Goal: Complete application form

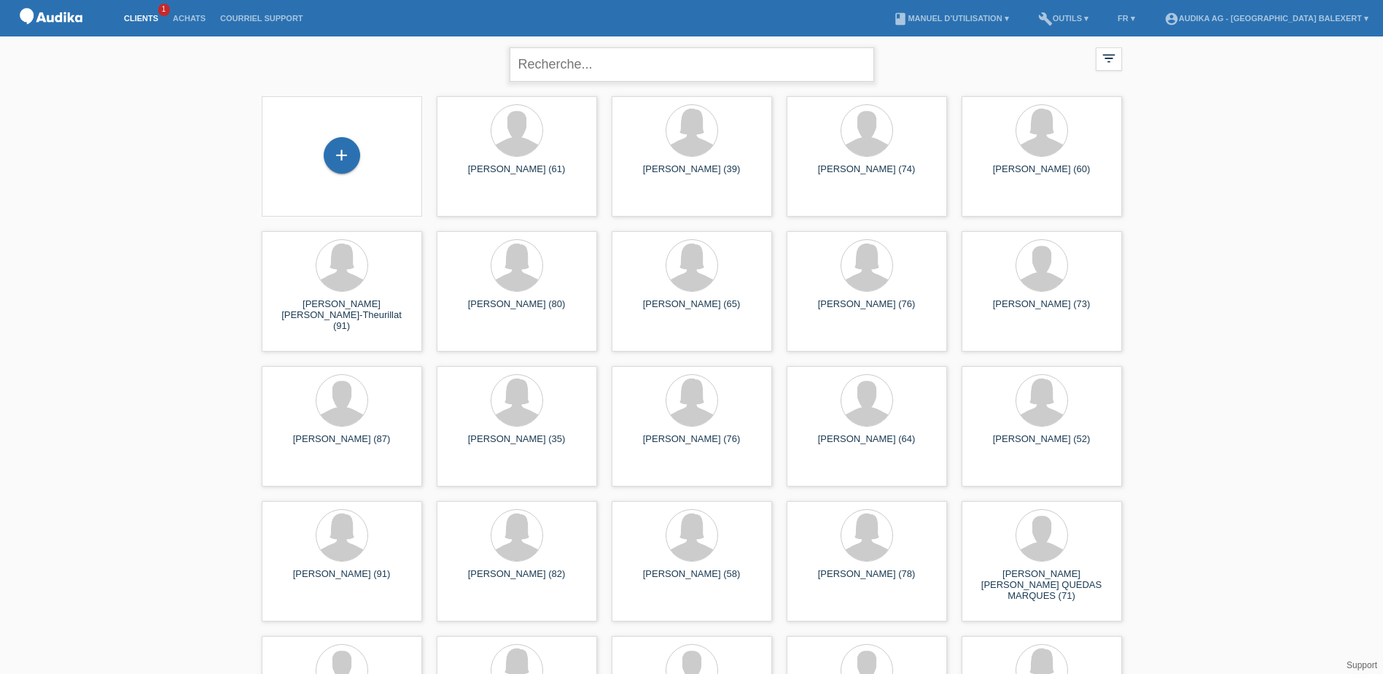
click at [625, 66] on input "text" at bounding box center [692, 64] width 365 height 34
type input "obai"
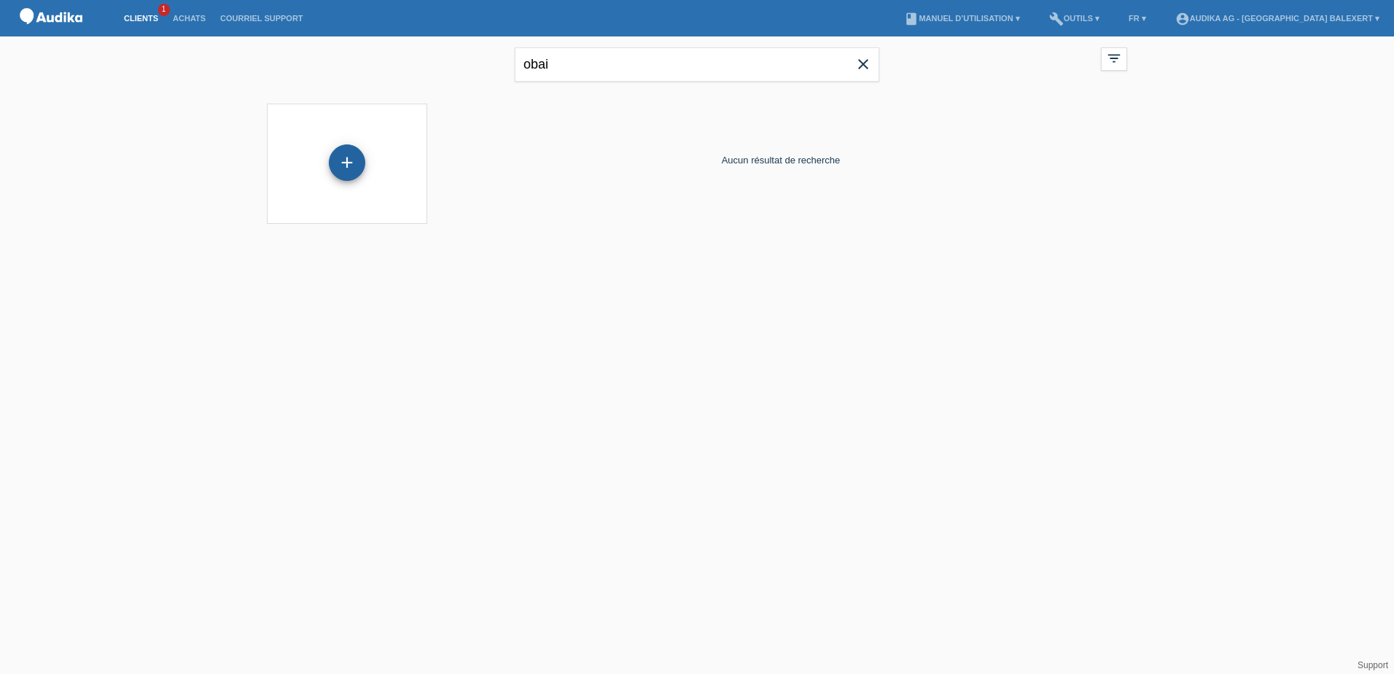
click at [358, 168] on div "+" at bounding box center [347, 162] width 36 height 36
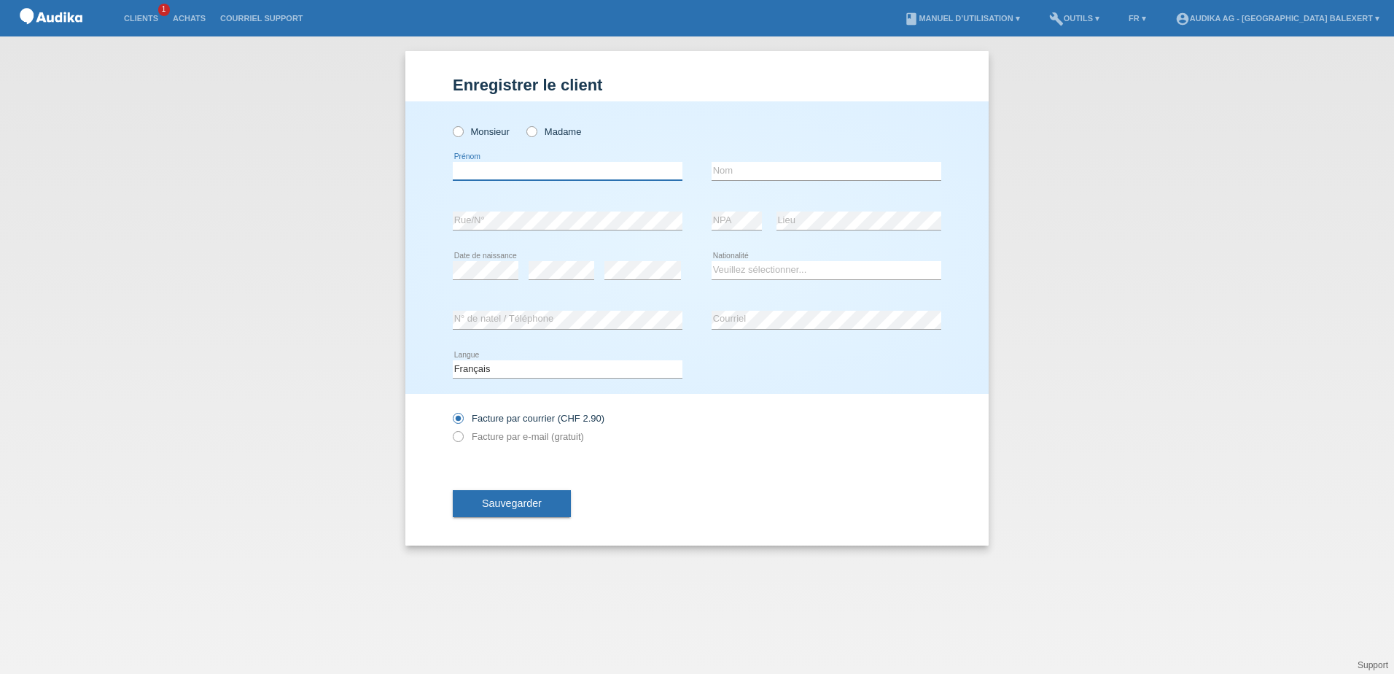
click at [510, 173] on input "text" at bounding box center [568, 171] width 230 height 18
type input "Sami"
click at [725, 167] on input "text" at bounding box center [827, 171] width 230 height 18
type input "Obaid"
click at [761, 273] on select "Veuillez sélectionner... Suisse Allemagne Autriche Liechtenstein ------------ A…" at bounding box center [827, 270] width 230 height 18
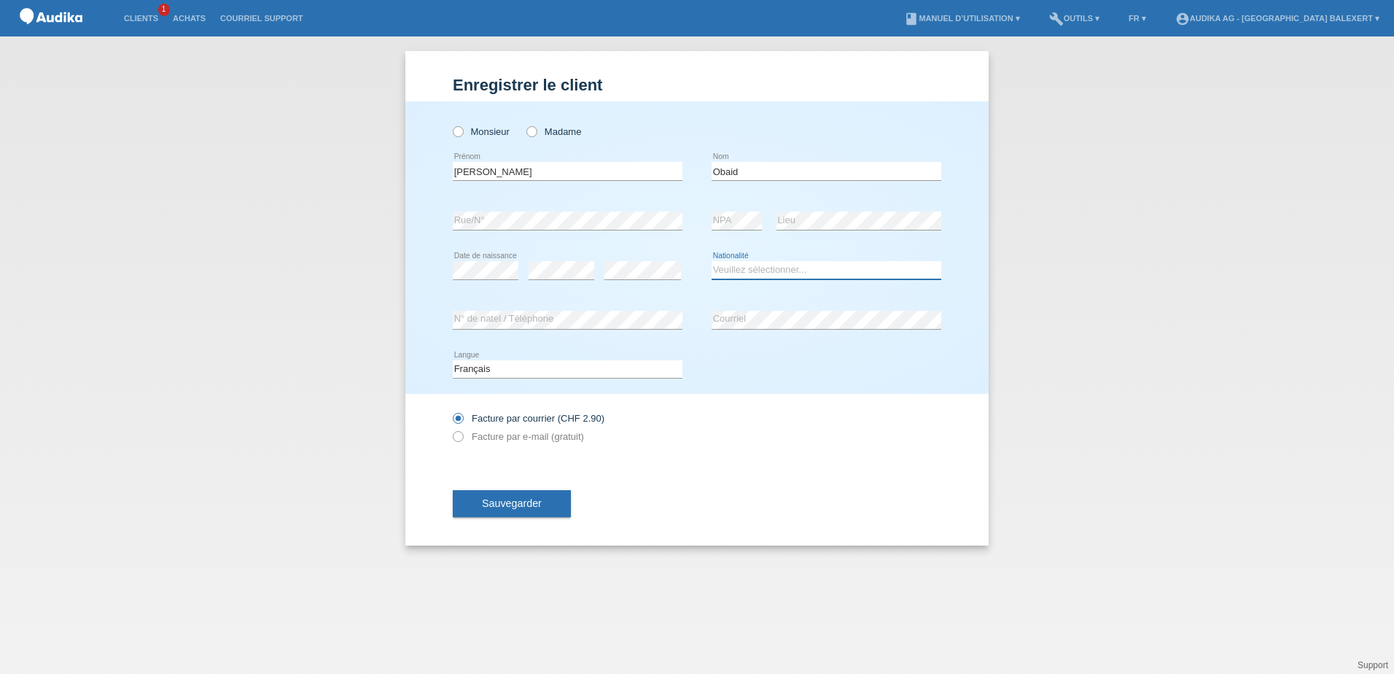
select select "CH"
click at [712, 261] on select "Veuillez sélectionner... Suisse Allemagne Autriche Liechtenstein ------------ A…" at bounding box center [827, 270] width 230 height 18
click at [544, 439] on label "Facture par e-mail (gratuit)" at bounding box center [518, 436] width 131 height 11
click at [462, 439] on input "Facture par e-mail (gratuit)" at bounding box center [457, 440] width 9 height 18
radio input "true"
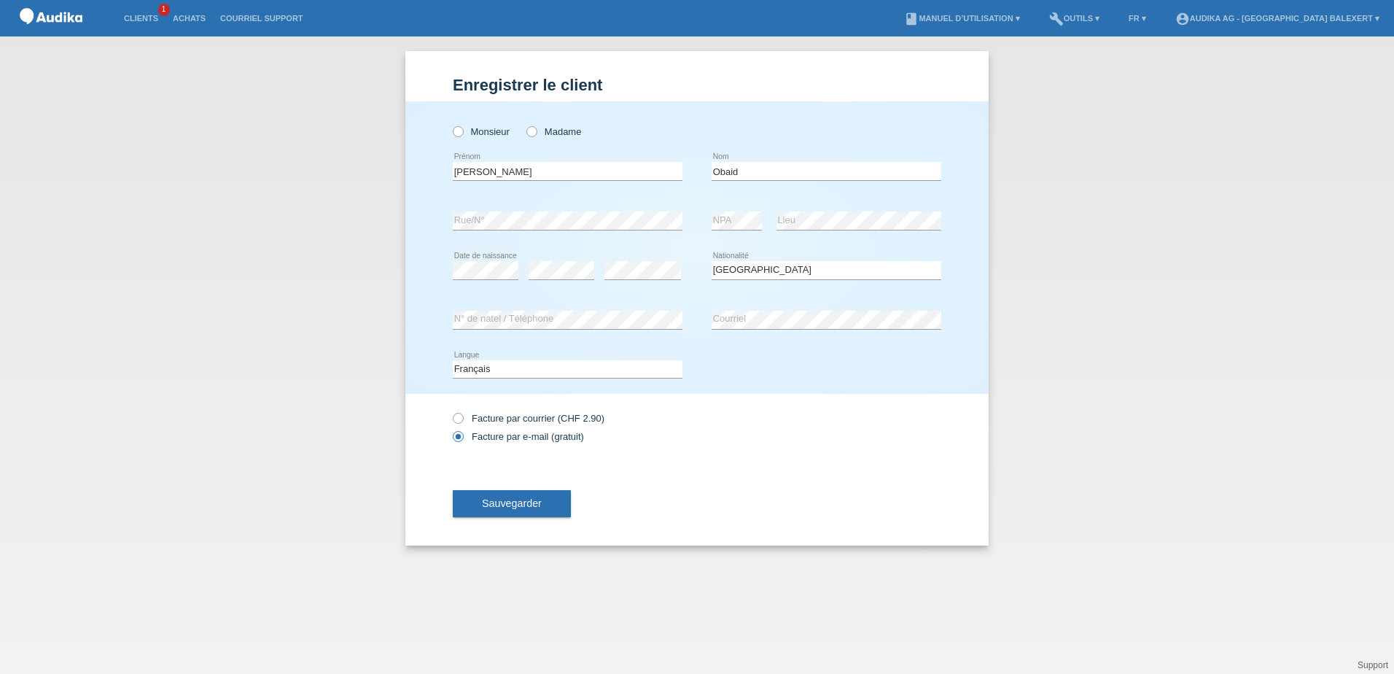
click at [532, 504] on span "Sauvegarder" at bounding box center [512, 503] width 60 height 12
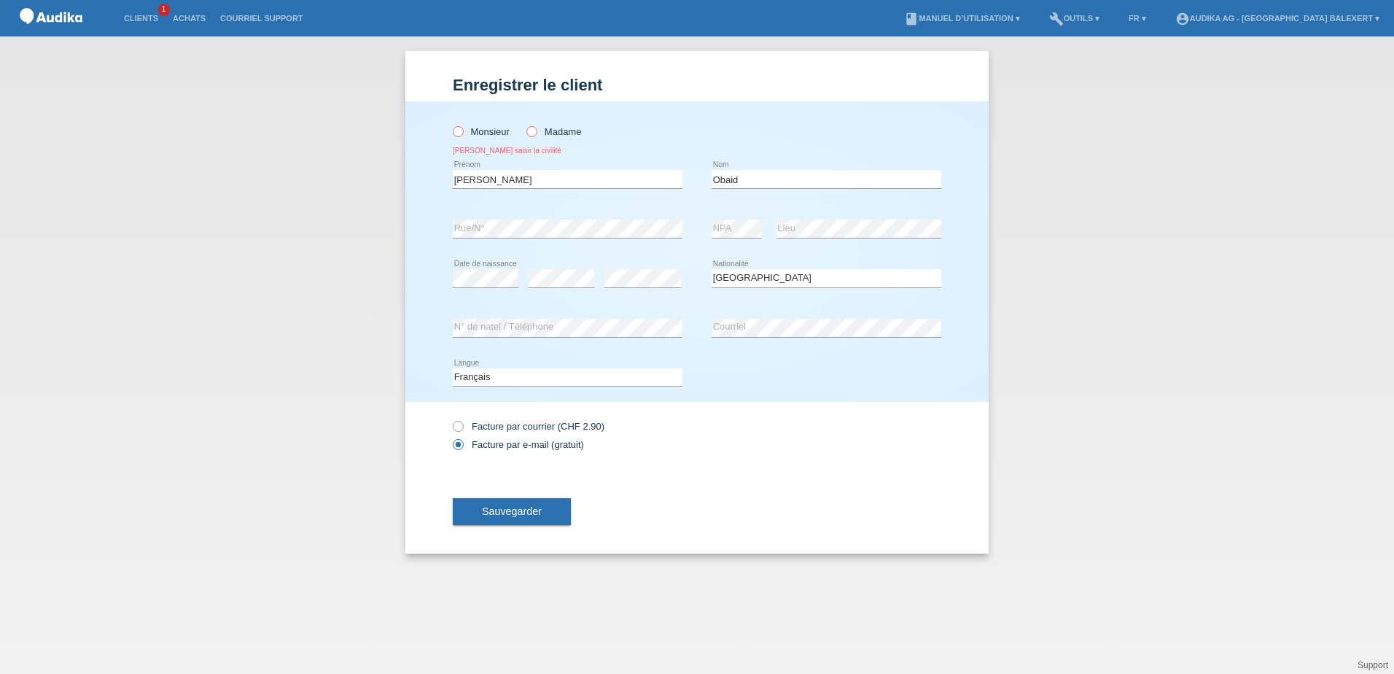
click at [474, 128] on label "Monsieur" at bounding box center [481, 131] width 57 height 11
click at [462, 128] on input "Monsieur" at bounding box center [457, 130] width 9 height 9
radio input "true"
click at [559, 510] on button "Sauvegarder" at bounding box center [512, 512] width 118 height 28
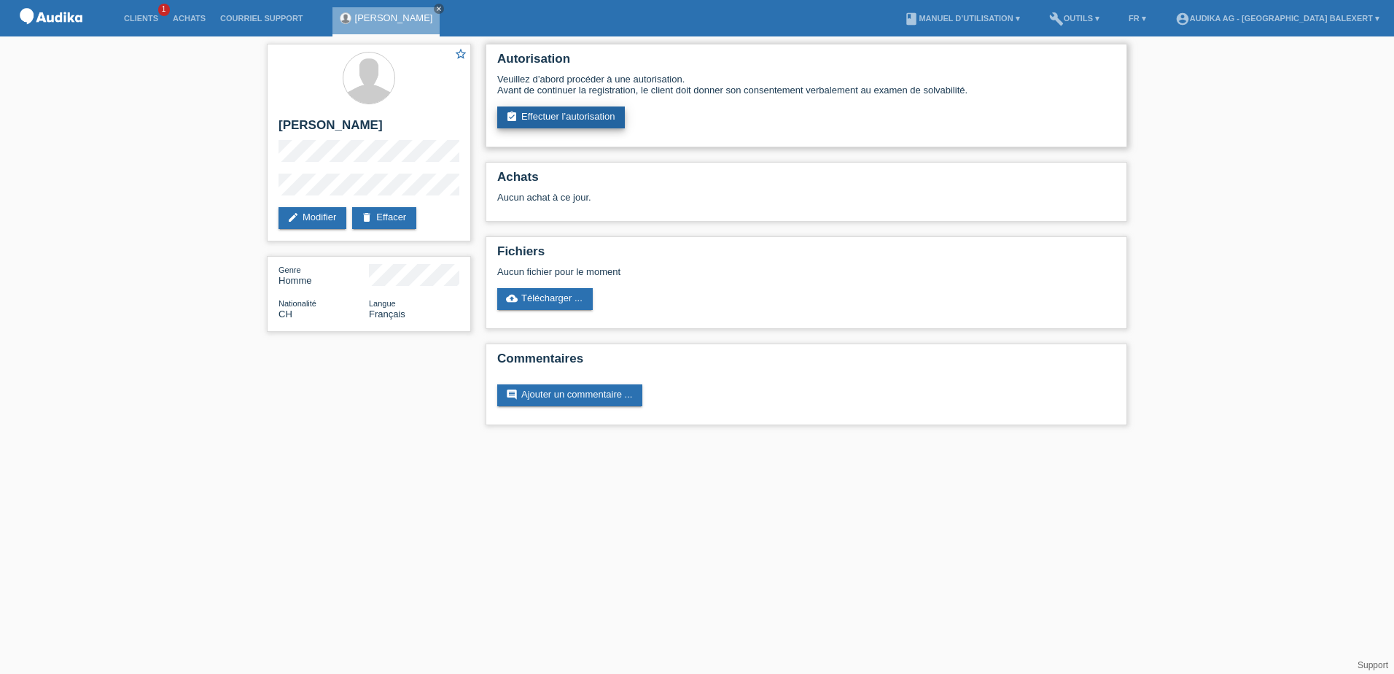
click at [563, 114] on link "assignment_turned_in Effectuer l’autorisation" at bounding box center [561, 117] width 128 height 22
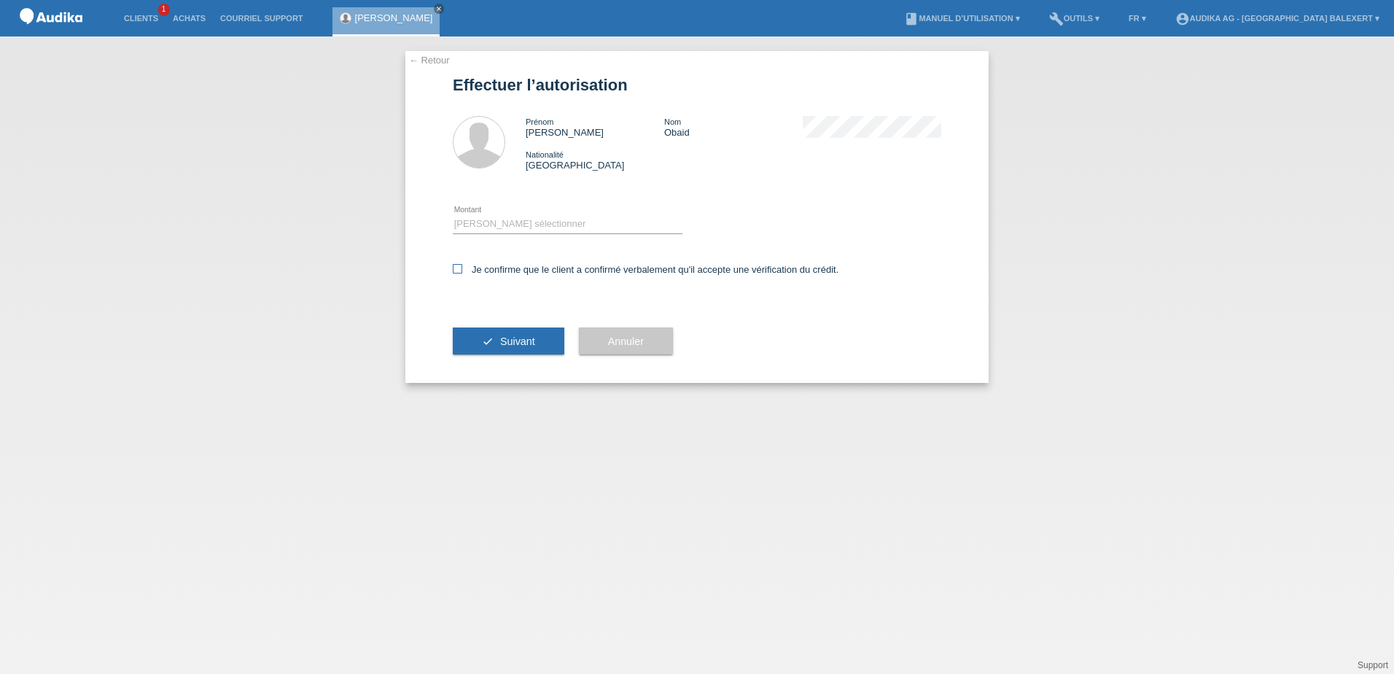
click at [455, 271] on icon at bounding box center [457, 268] width 9 height 9
click at [455, 271] on input "Je confirme que le client a confirmé verbalement qu'il accepte une vérification…" at bounding box center [457, 268] width 9 height 9
checkbox input "true"
click at [497, 225] on select "Veuillez sélectionner CHF 1.00 - CHF 499.00 CHF 500.00 - CHF 1'999.00 CHF 2'000…" at bounding box center [568, 224] width 230 height 18
select select "3"
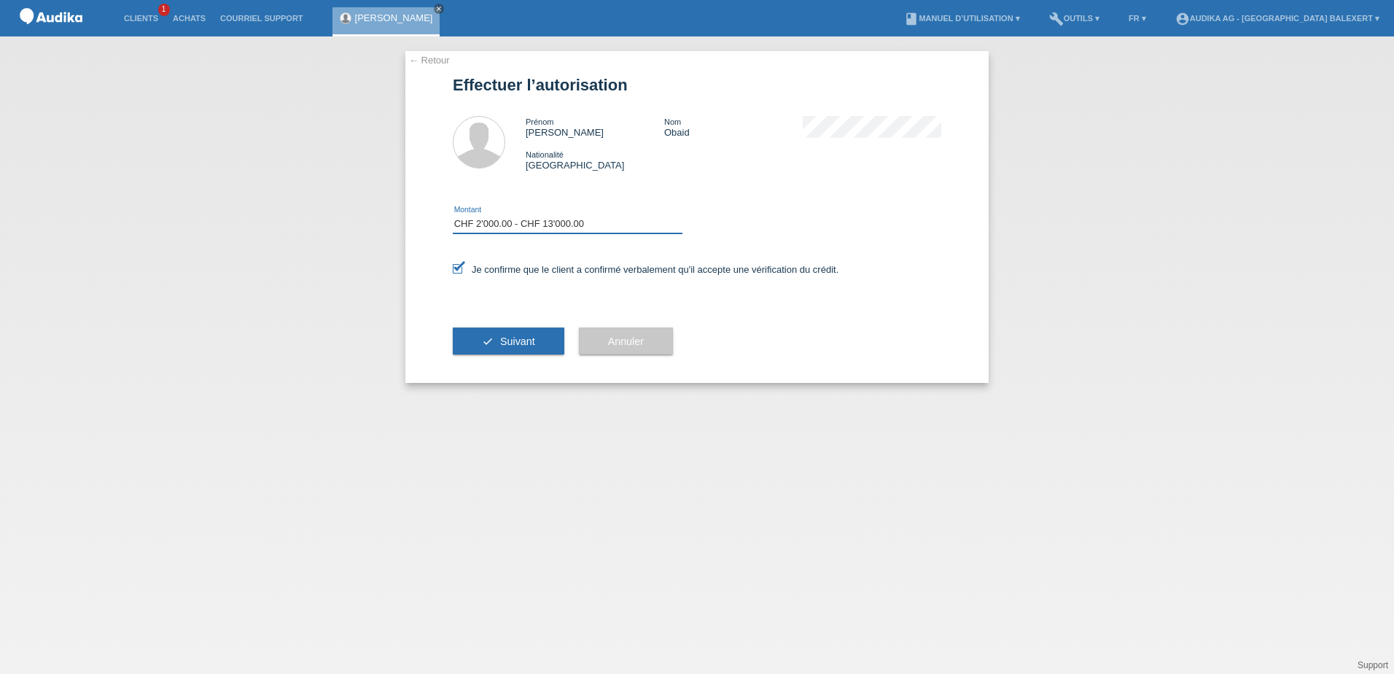
click at [453, 215] on select "Veuillez sélectionner CHF 1.00 - CHF 499.00 CHF 500.00 - CHF 1'999.00 CHF 2'000…" at bounding box center [568, 224] width 230 height 18
click at [519, 341] on span "Suivant" at bounding box center [517, 341] width 35 height 12
